Goal: Understand process/instructions: Learn how to perform a task or action

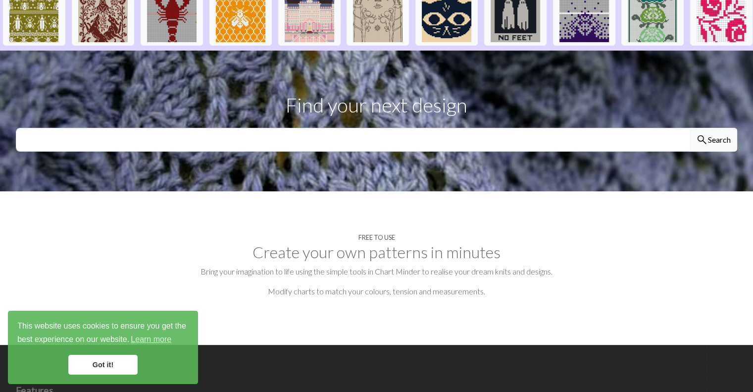
scroll to position [274, 0]
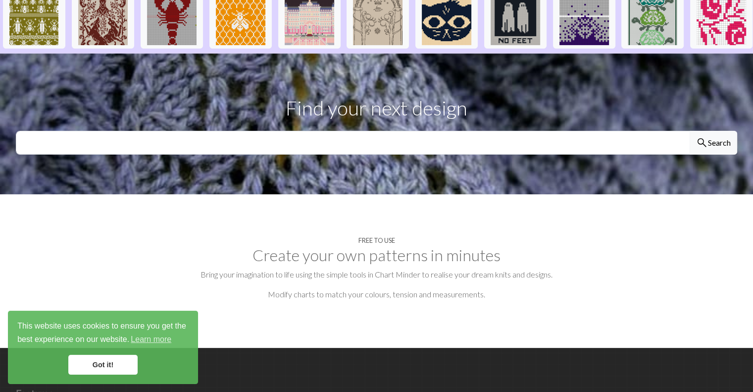
click at [107, 370] on link "Got it!" at bounding box center [102, 365] width 69 height 20
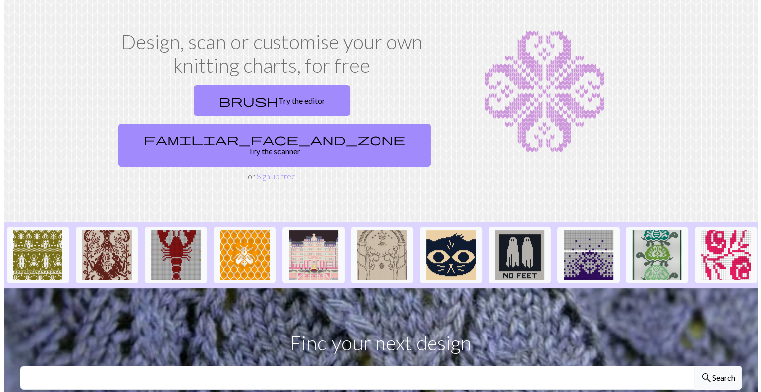
scroll to position [0, 0]
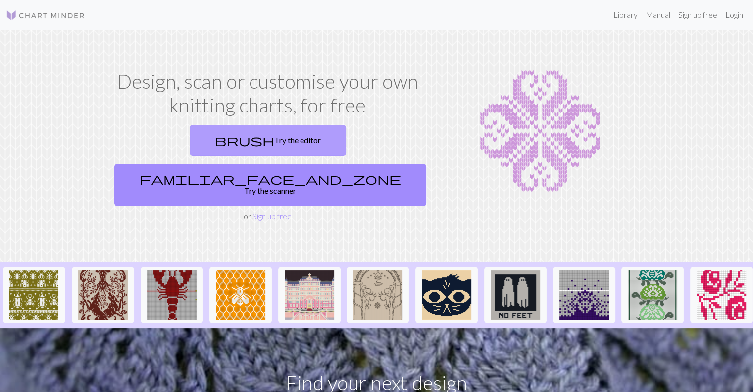
click at [203, 141] on link "brush Try the editor" at bounding box center [268, 140] width 156 height 31
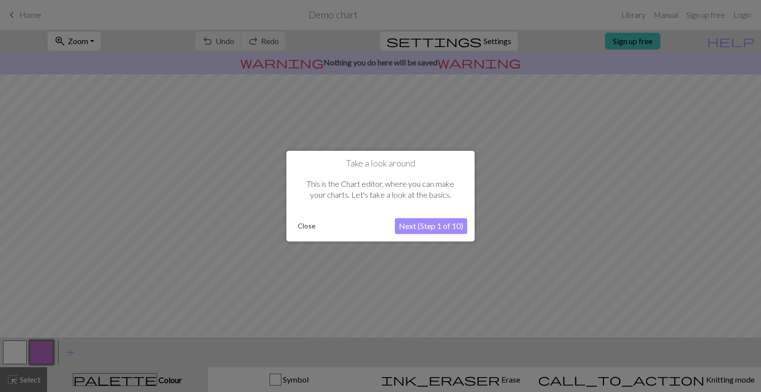
click at [423, 229] on button "Next (Step 1 of 10)" at bounding box center [431, 226] width 72 height 16
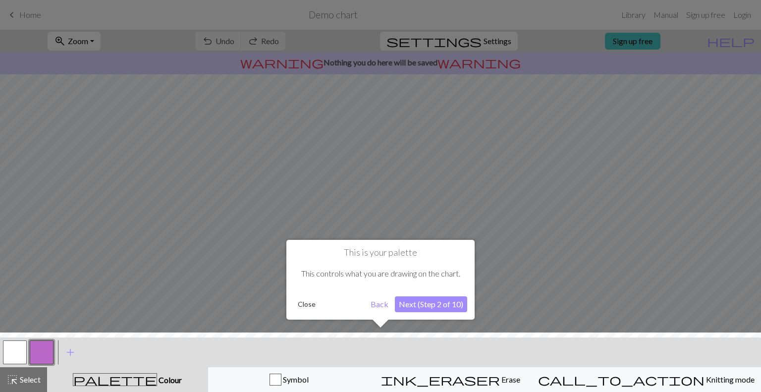
drag, startPoint x: 755, startPoint y: 194, endPoint x: 759, endPoint y: 215, distance: 21.1
click at [753, 215] on div at bounding box center [380, 196] width 761 height 392
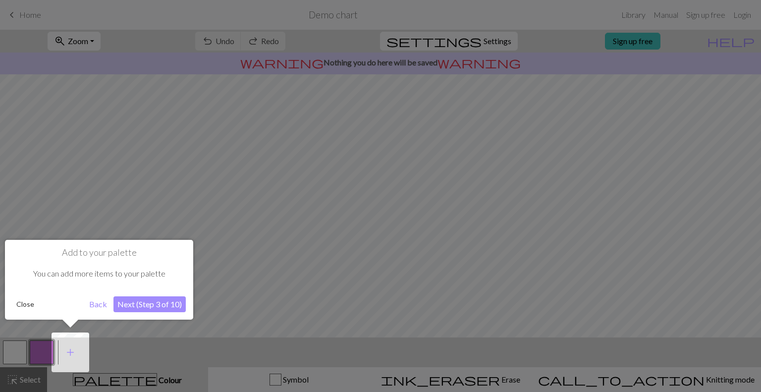
click at [22, 304] on button "Close" at bounding box center [25, 304] width 26 height 15
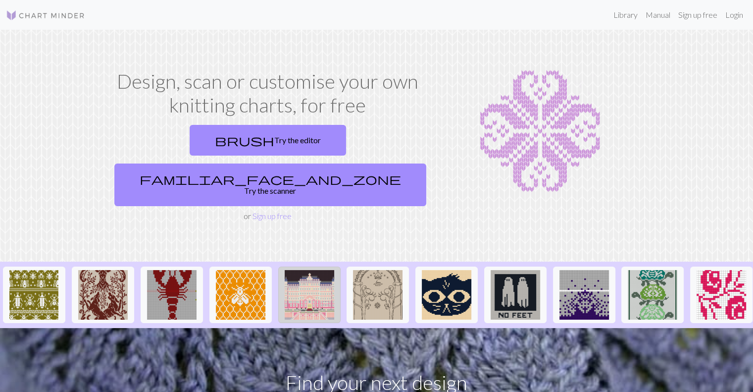
click at [310, 275] on img at bounding box center [310, 295] width 50 height 50
click at [658, 16] on link "Manual" at bounding box center [658, 15] width 33 height 20
